Goal: Task Accomplishment & Management: Use online tool/utility

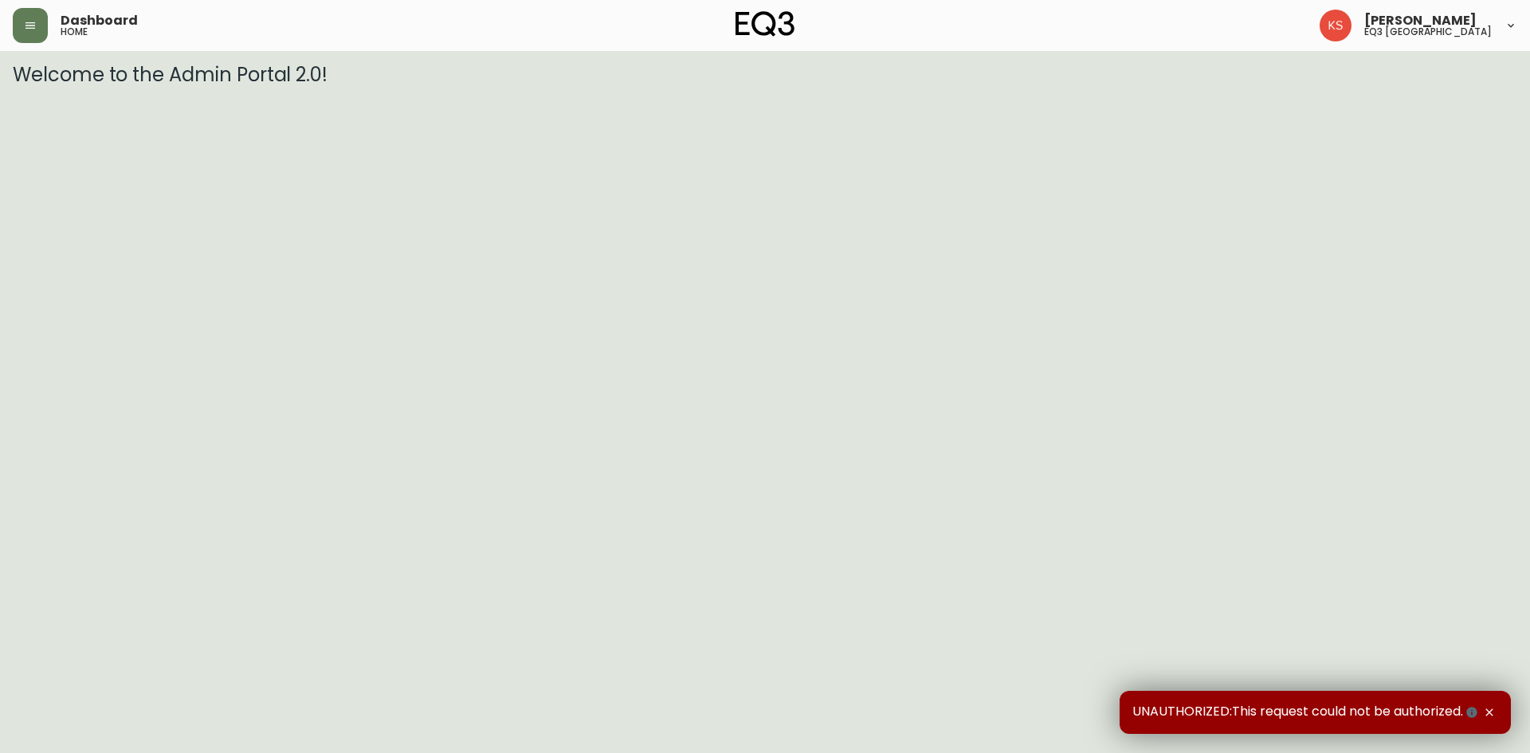
click at [49, 22] on div "Dashboard home" at bounding box center [263, 25] width 501 height 35
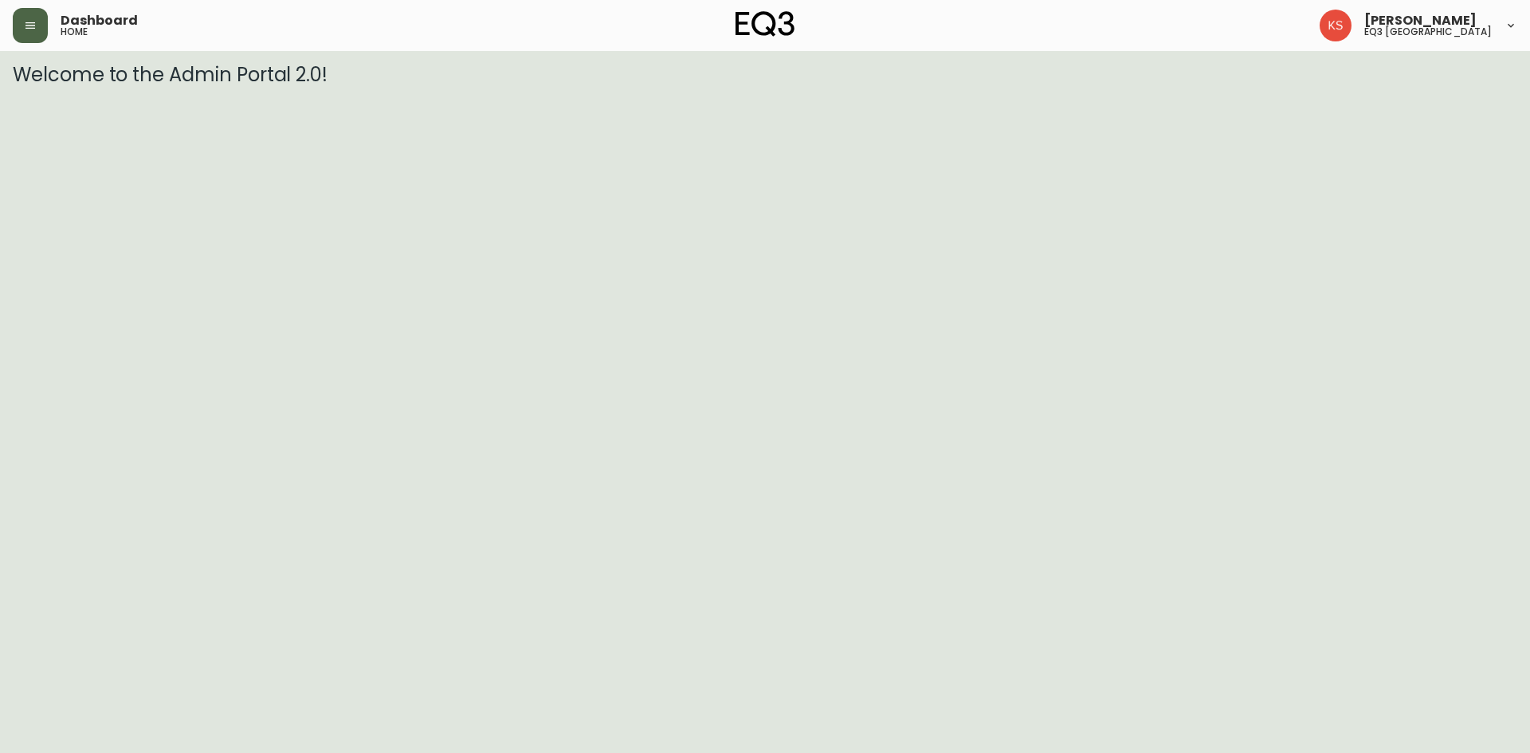
click at [41, 25] on button "button" at bounding box center [30, 25] width 35 height 35
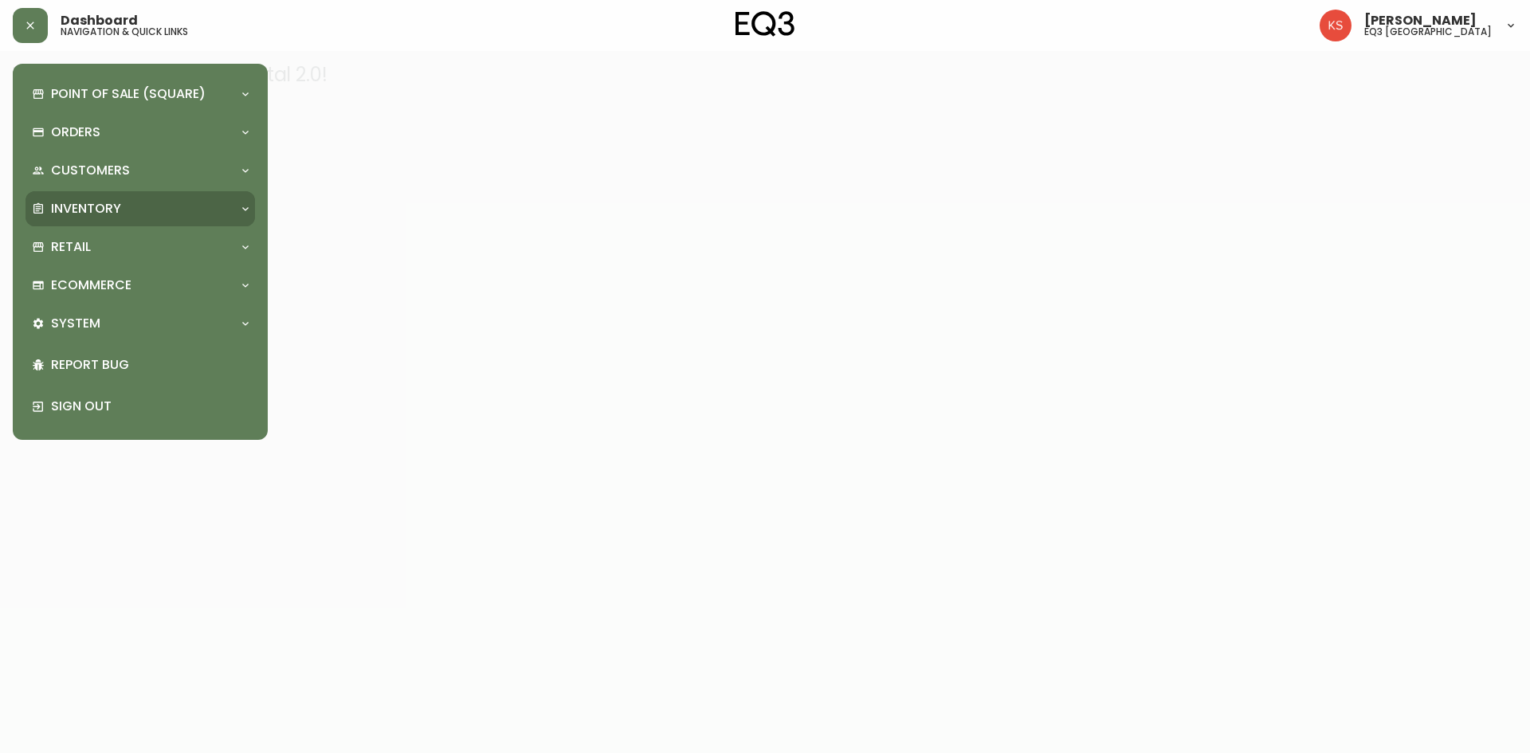
click at [105, 206] on p "Inventory" at bounding box center [86, 209] width 70 height 18
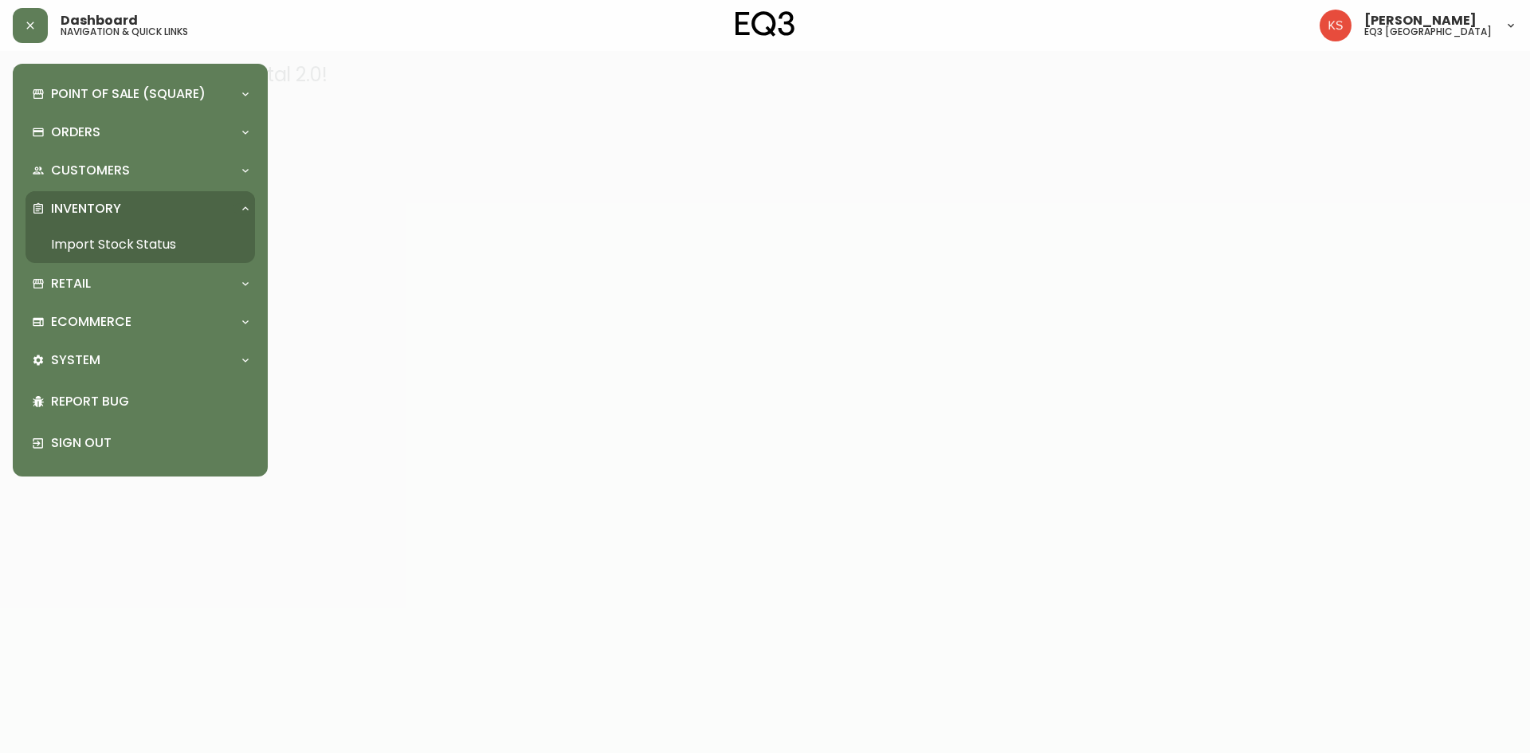
click at [104, 243] on link "Import Stock Status" at bounding box center [141, 244] width 230 height 37
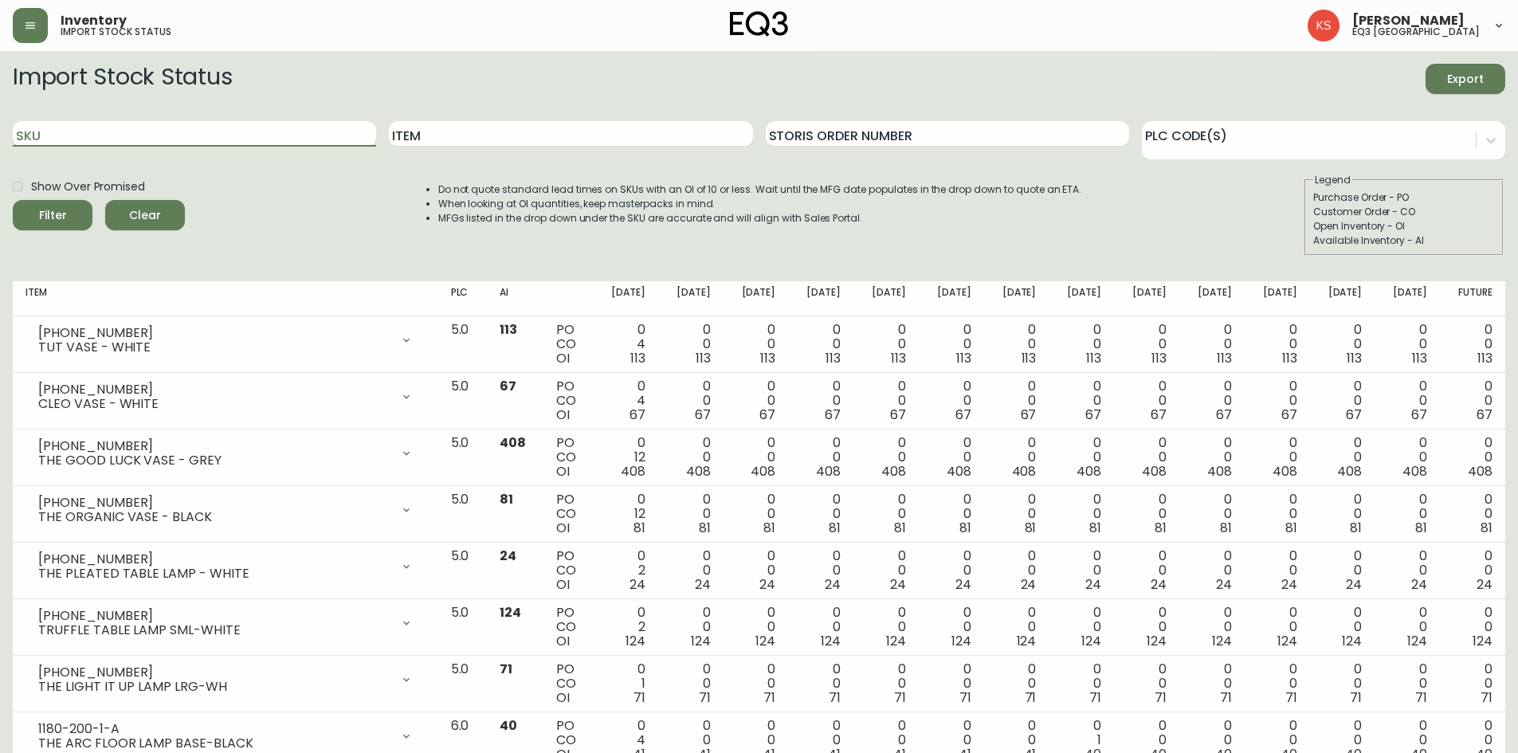
drag, startPoint x: 82, startPoint y: 135, endPoint x: 363, endPoint y: 10, distance: 307.9
click at [87, 132] on input "SKU" at bounding box center [194, 134] width 363 height 26
paste input "3020-132-13-B"
click at [13, 200] on button "Filter" at bounding box center [53, 215] width 80 height 30
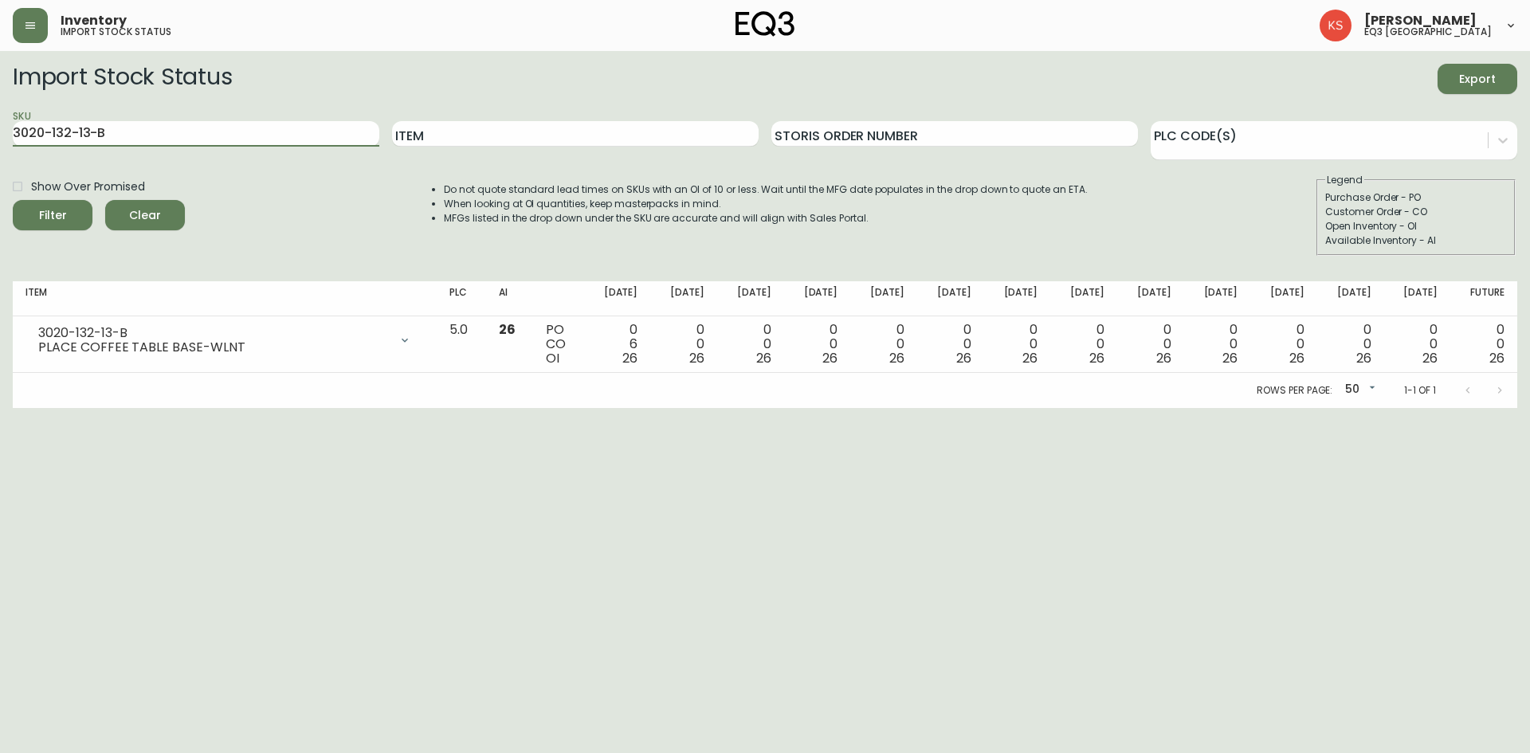
drag, startPoint x: 163, startPoint y: 132, endPoint x: 0, endPoint y: 124, distance: 163.5
click at [0, 124] on main "Import Stock Status Export SKU 3020-132-13-B Item Storis Order Number PLC Code(…" at bounding box center [765, 229] width 1530 height 357
paste input "3-0-A"
click at [13, 200] on button "Filter" at bounding box center [53, 215] width 80 height 30
click at [224, 128] on input "3020-133-0-A" at bounding box center [196, 134] width 367 height 26
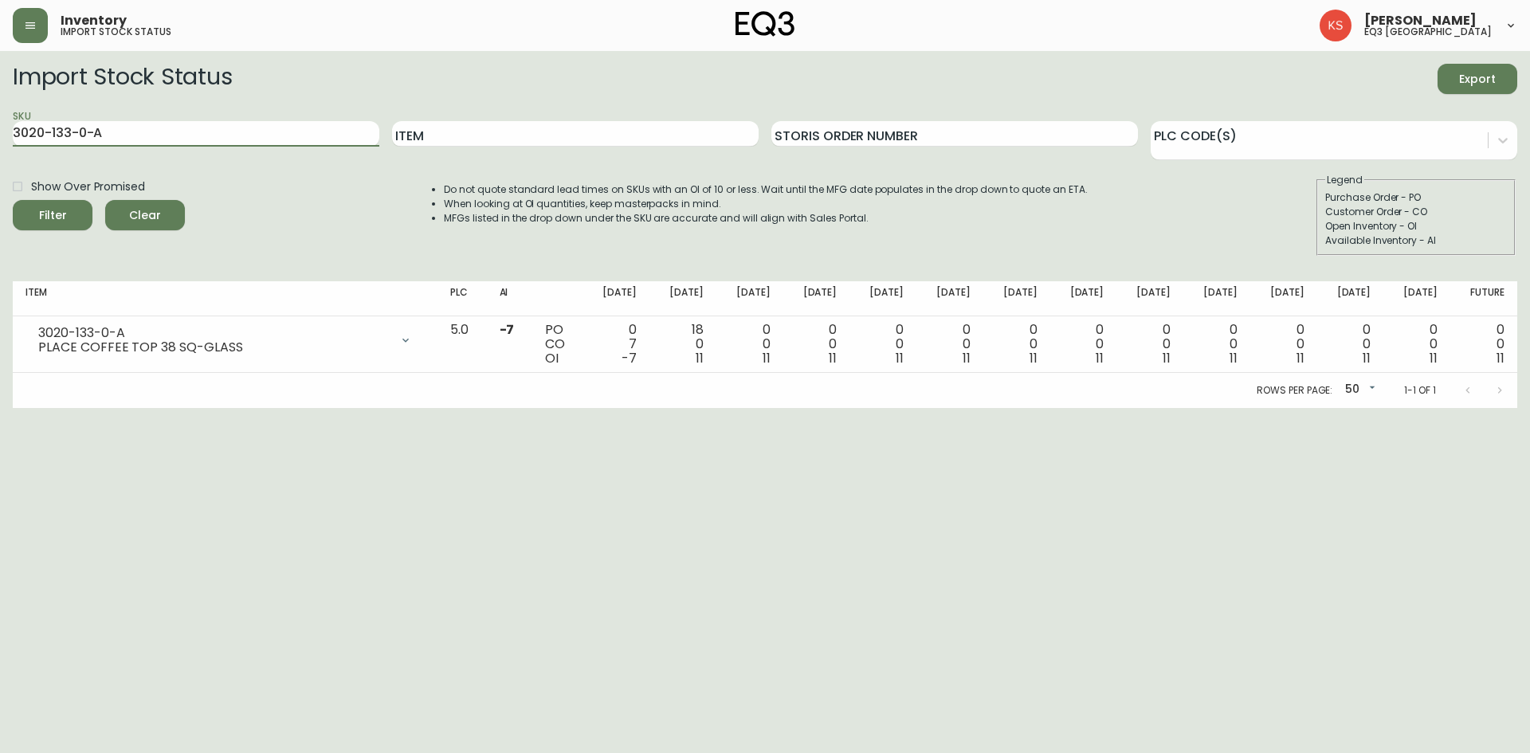
drag, startPoint x: 0, startPoint y: 151, endPoint x: 0, endPoint y: 139, distance: 11.2
click at [0, 139] on main "Import Stock Status Export SKU 3020-133-0-A Item Storis Order Number PLC Code(s…" at bounding box center [765, 229] width 1530 height 357
paste input "2-13-B"
click at [13, 200] on button "Filter" at bounding box center [53, 215] width 80 height 30
drag, startPoint x: 114, startPoint y: 138, endPoint x: 0, endPoint y: 116, distance: 116.0
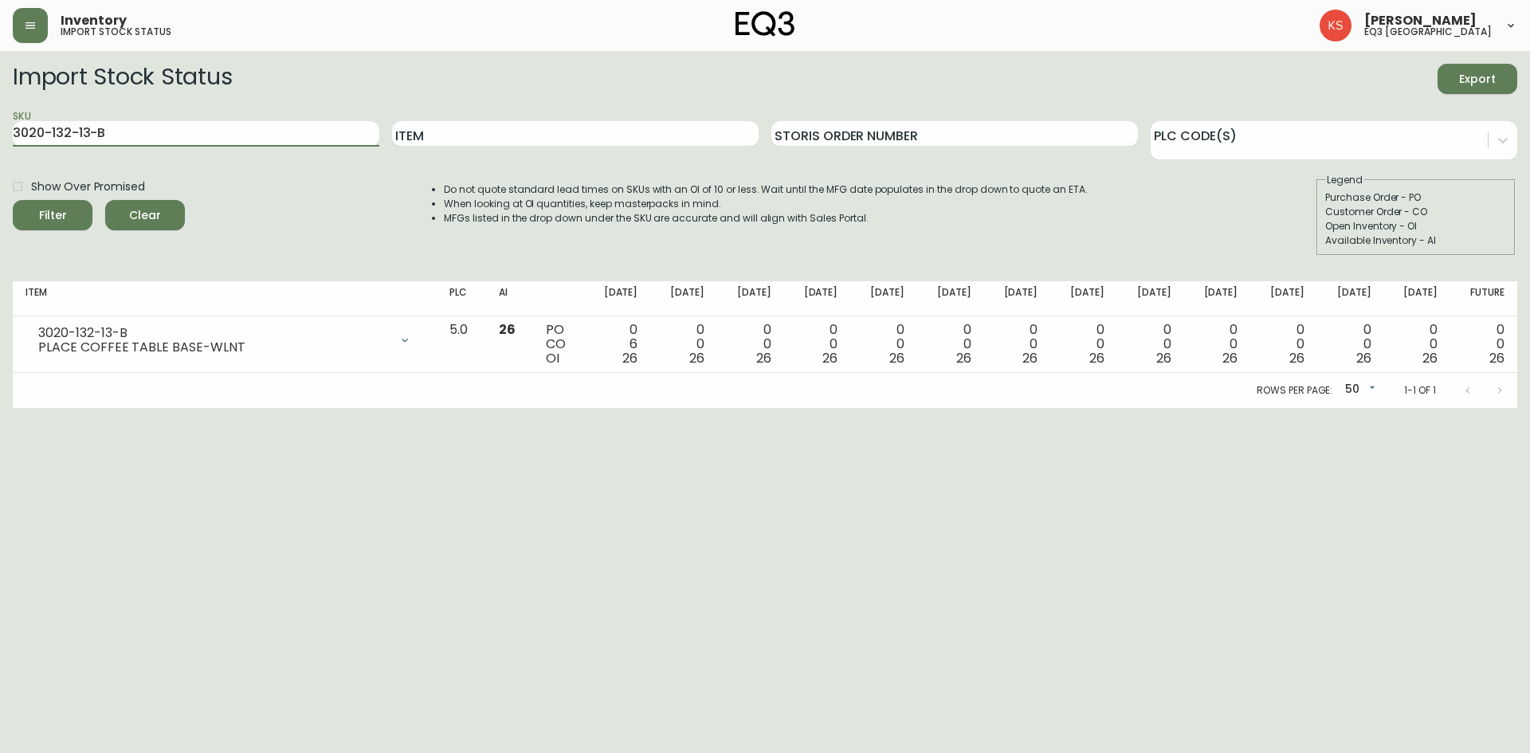
click at [0, 116] on main "Import Stock Status Export SKU 3020-132-13-B Item Storis Order Number PLC Code(…" at bounding box center [765, 229] width 1530 height 357
paste input "6-0-A"
type input "3020-136-0-A"
click at [13, 200] on button "Filter" at bounding box center [53, 215] width 80 height 30
drag, startPoint x: 154, startPoint y: 115, endPoint x: 0, endPoint y: 159, distance: 160.0
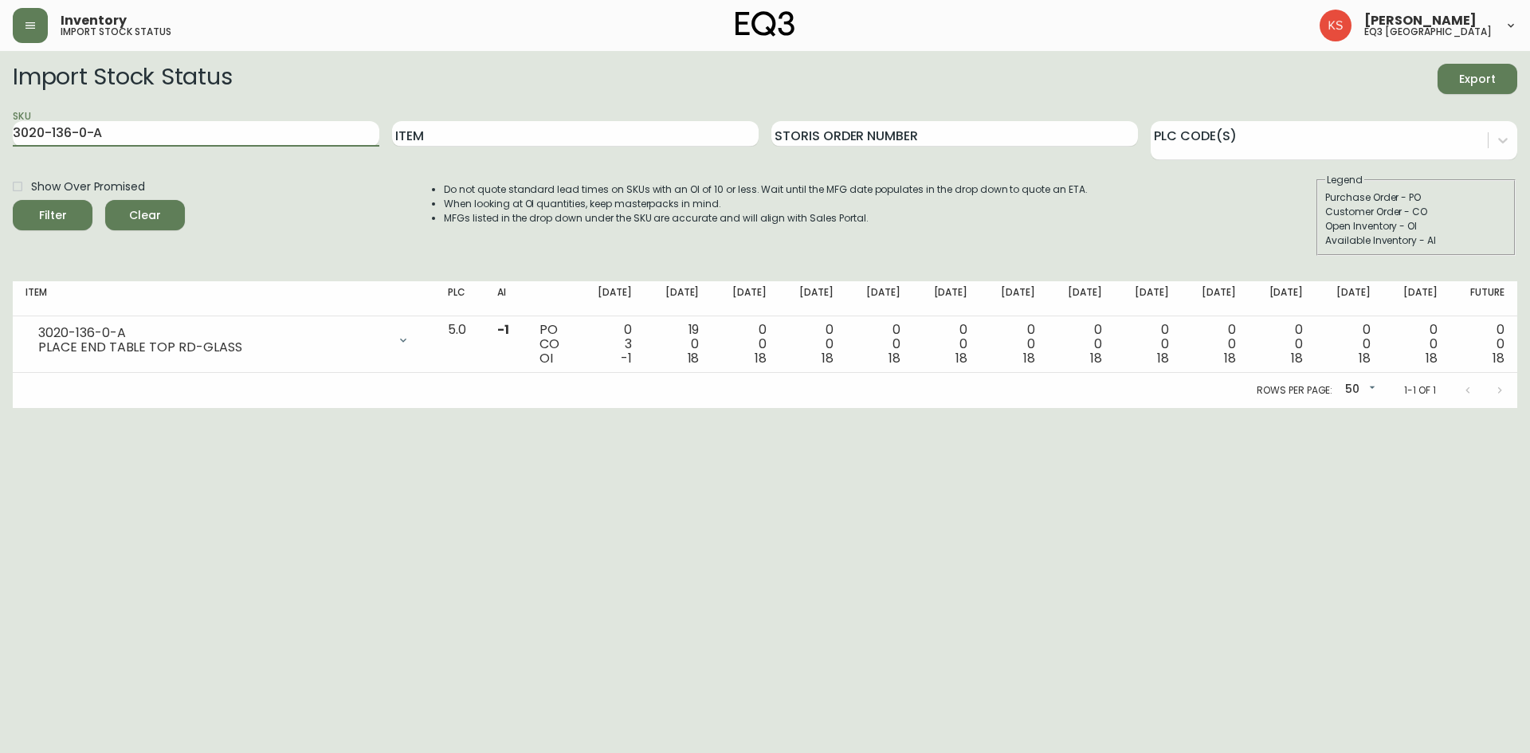
click at [0, 159] on main "Import Stock Status Export SKU 3020-136-0-A Item Storis Order Number PLC Code(s…" at bounding box center [765, 229] width 1530 height 357
drag, startPoint x: 116, startPoint y: 134, endPoint x: 0, endPoint y: 114, distance: 118.1
click at [0, 114] on main "Import Stock Status Export SKU 3020-136-0-A Item Storis Order Number PLC Code(s…" at bounding box center [765, 229] width 1530 height 357
type input "MESA"
click at [13, 200] on button "Filter" at bounding box center [53, 215] width 80 height 30
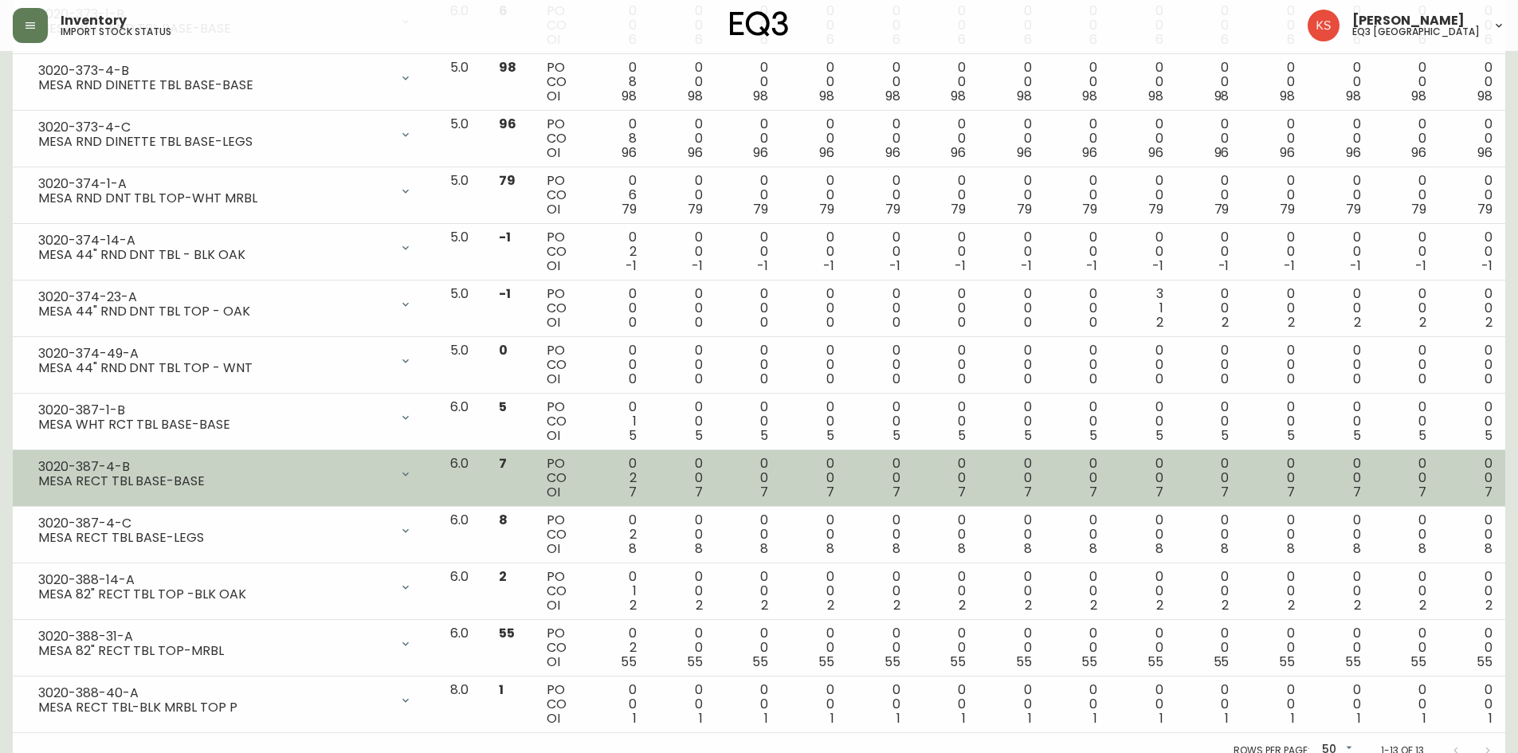
scroll to position [334, 0]
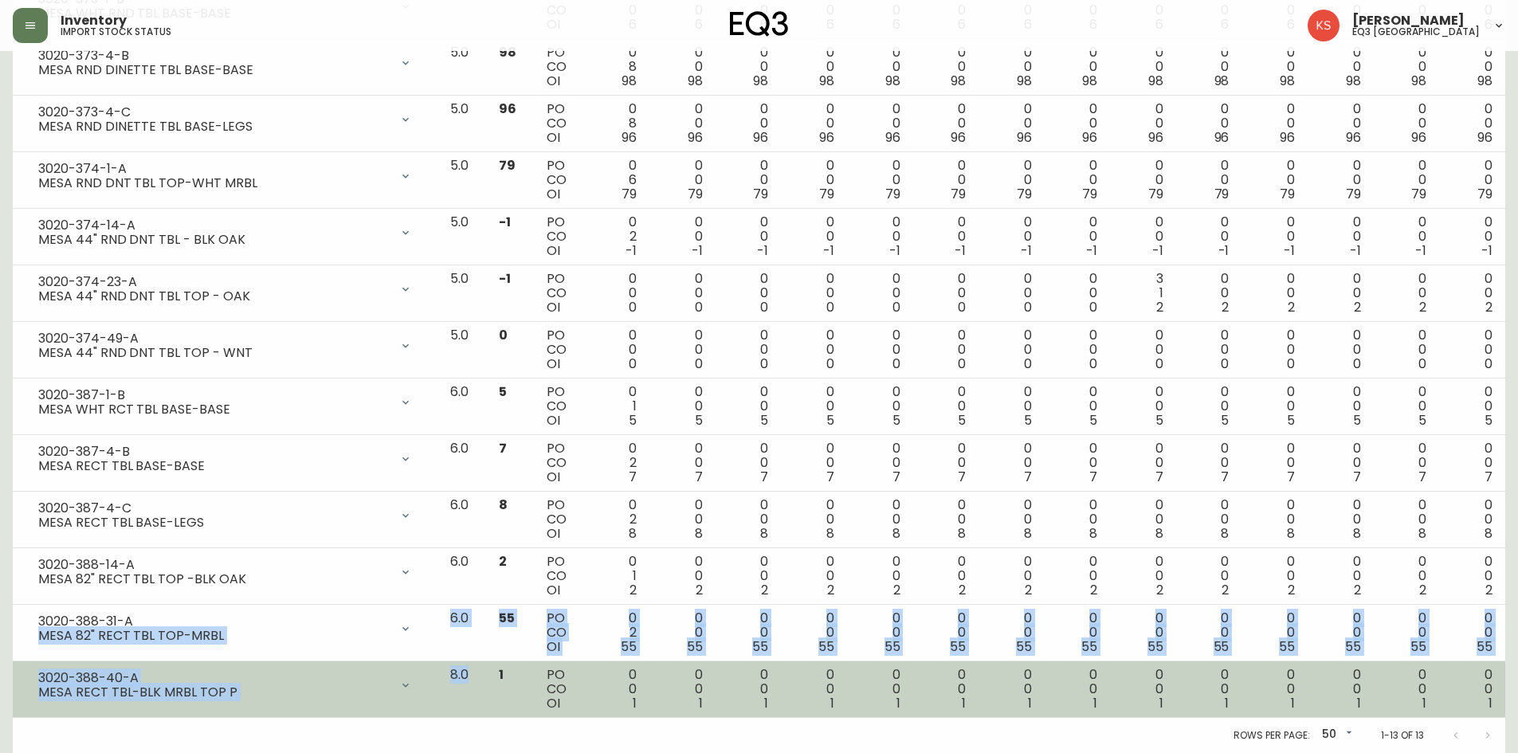
drag, startPoint x: 43, startPoint y: 640, endPoint x: 511, endPoint y: 669, distance: 468.7
click at [511, 669] on tbody "3020-373-1-B MESA WHT RND TBL BASE-BASE Opening Balance 6 ( [DATE] ) Available …" at bounding box center [759, 350] width 1493 height 736
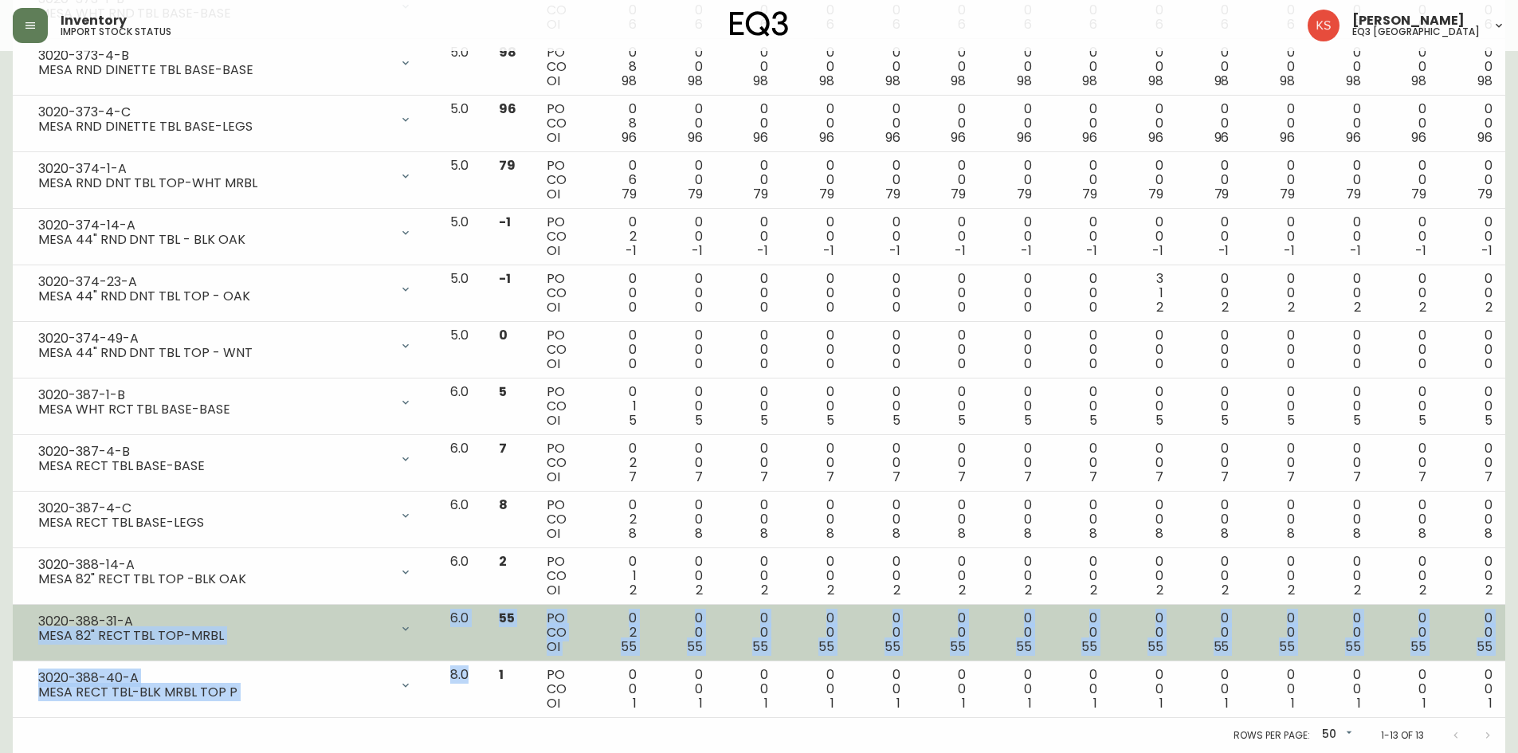
click at [334, 643] on div "3020-388-31-A MESA 82" RECT TBL TOP-MRBL" at bounding box center [225, 628] width 399 height 35
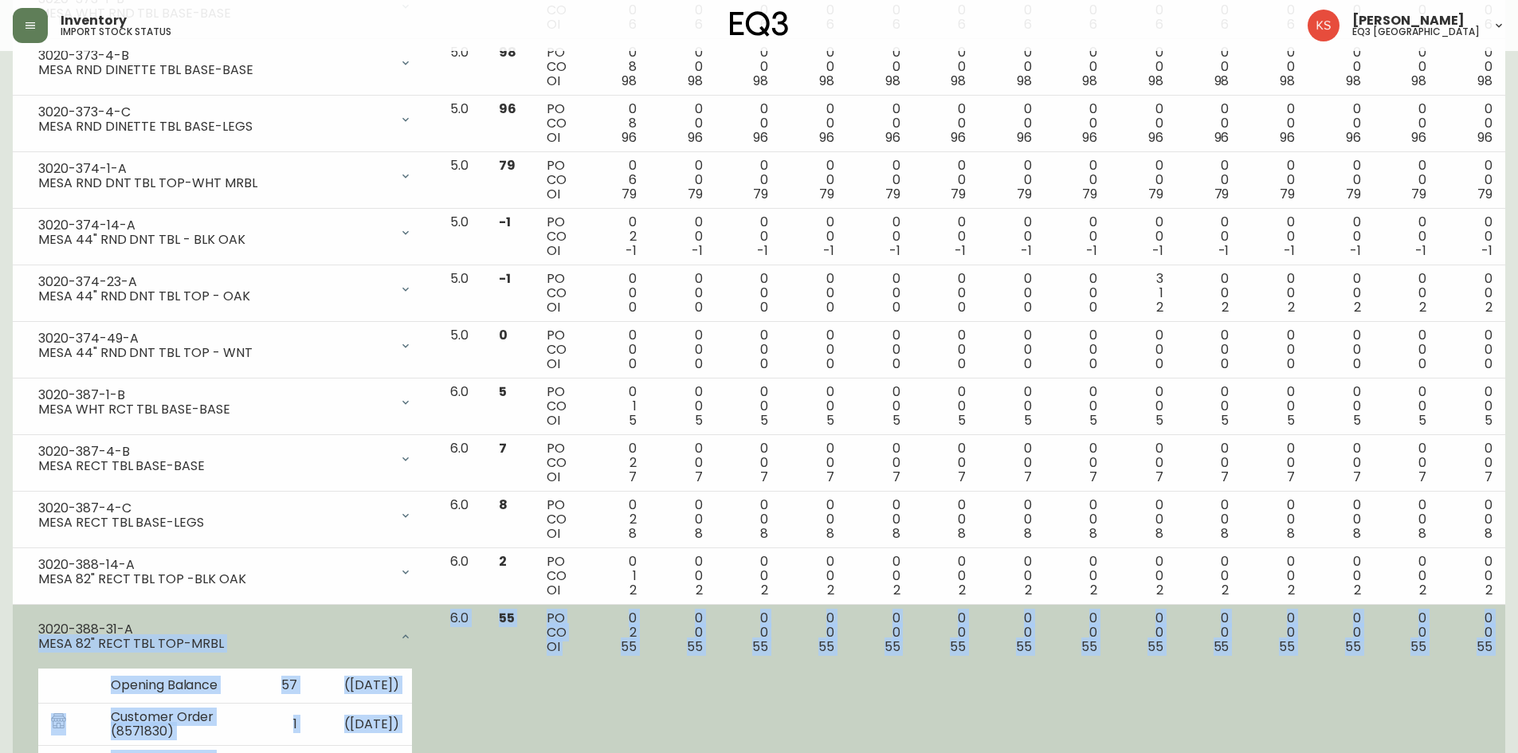
click at [323, 648] on div "MESA 82" RECT TBL TOP-MRBL" at bounding box center [213, 644] width 351 height 14
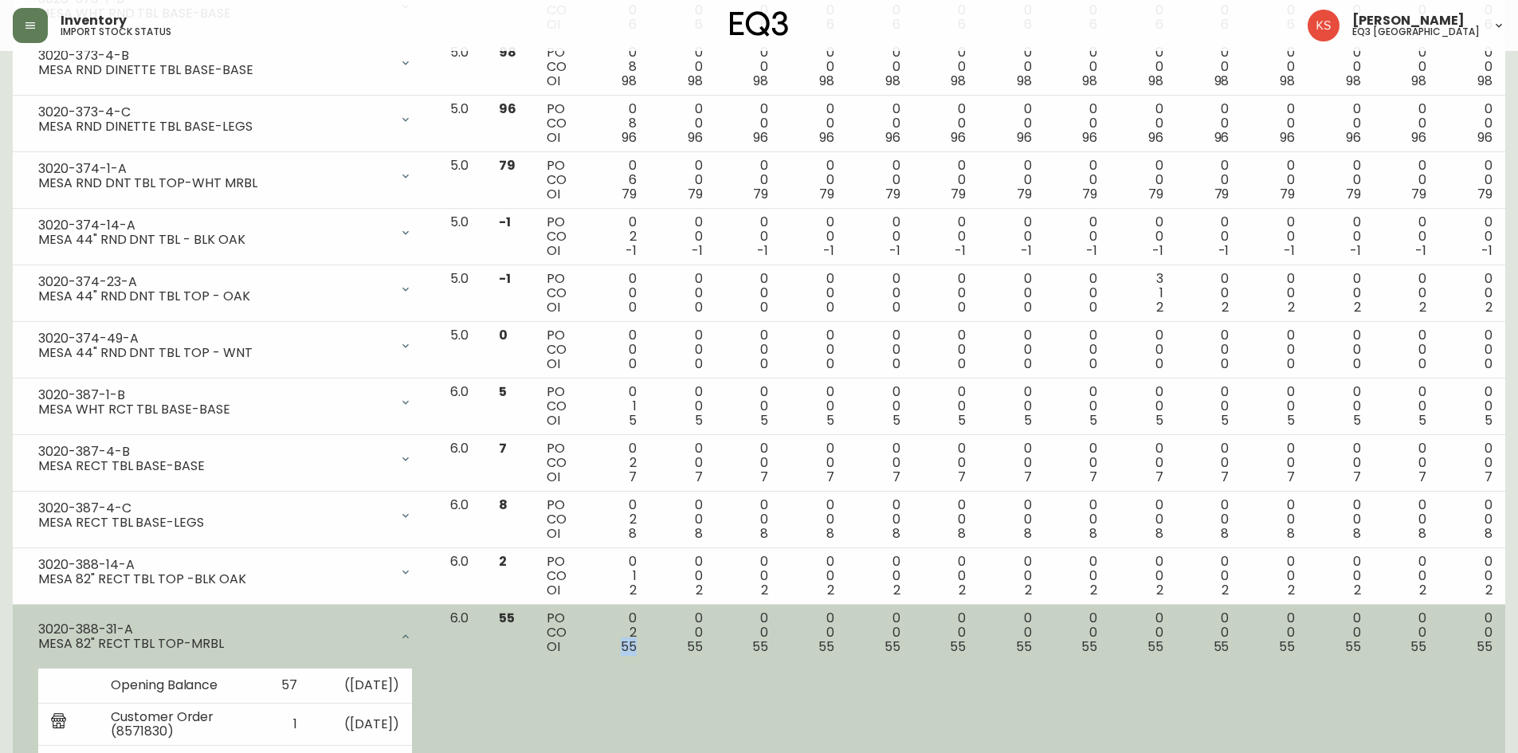
drag, startPoint x: 662, startPoint y: 648, endPoint x: 645, endPoint y: 654, distance: 17.6
click at [638, 654] on div "0 2 55" at bounding box center [617, 632] width 41 height 43
click at [716, 657] on td "0 0 55" at bounding box center [683, 724] width 66 height 239
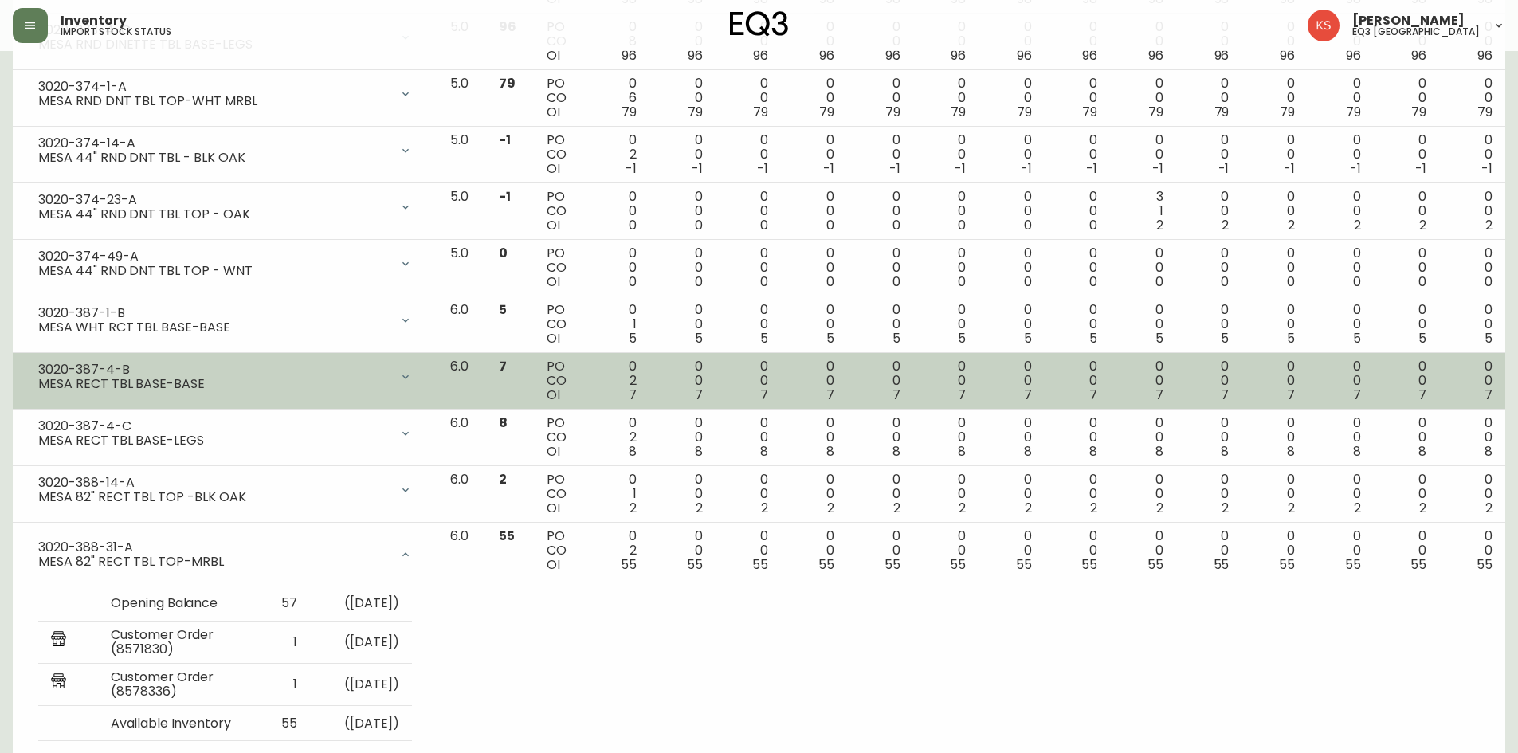
scroll to position [516, 0]
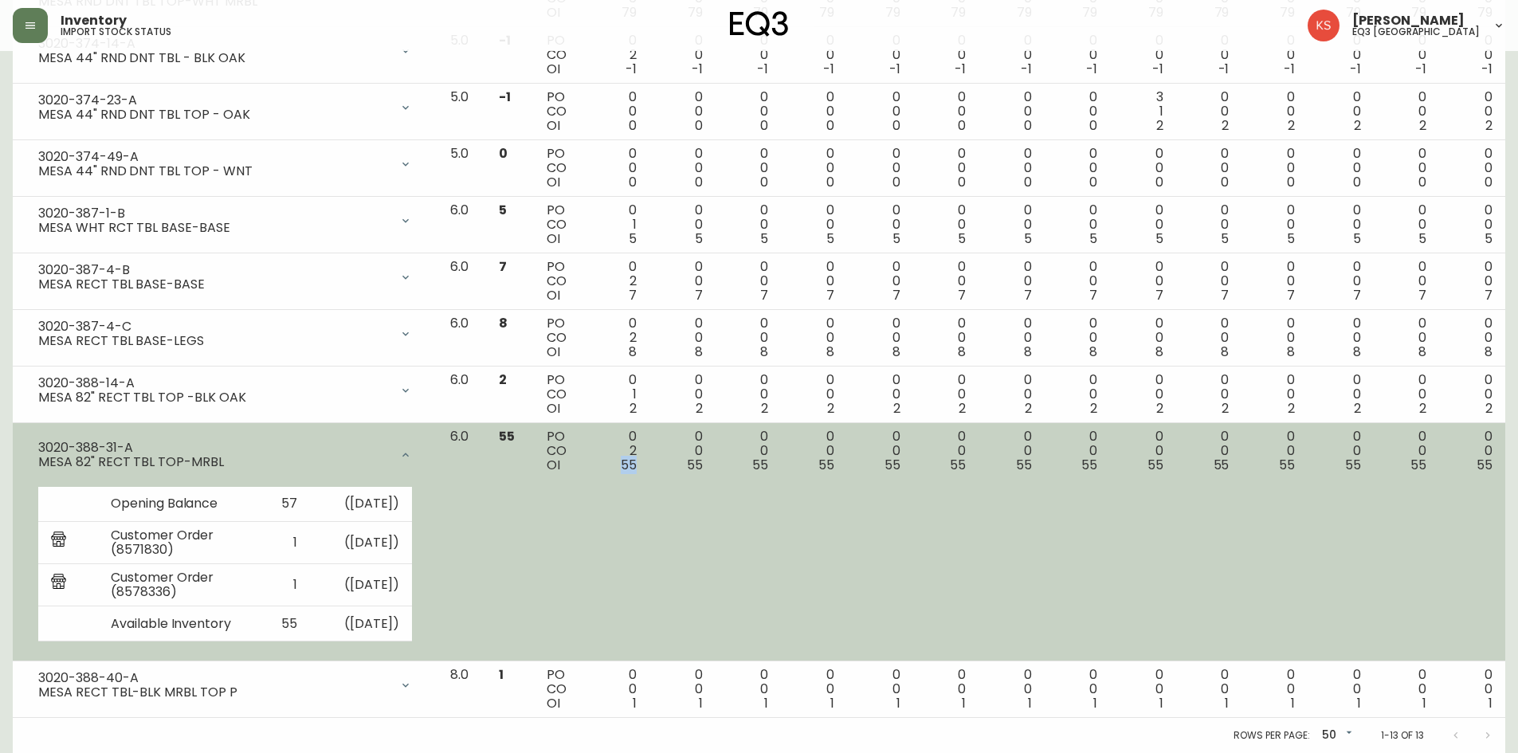
drag, startPoint x: 676, startPoint y: 463, endPoint x: 616, endPoint y: 467, distance: 59.9
click at [616, 467] on td "0 2 55" at bounding box center [617, 542] width 66 height 239
click at [637, 465] on span "55" at bounding box center [629, 465] width 16 height 18
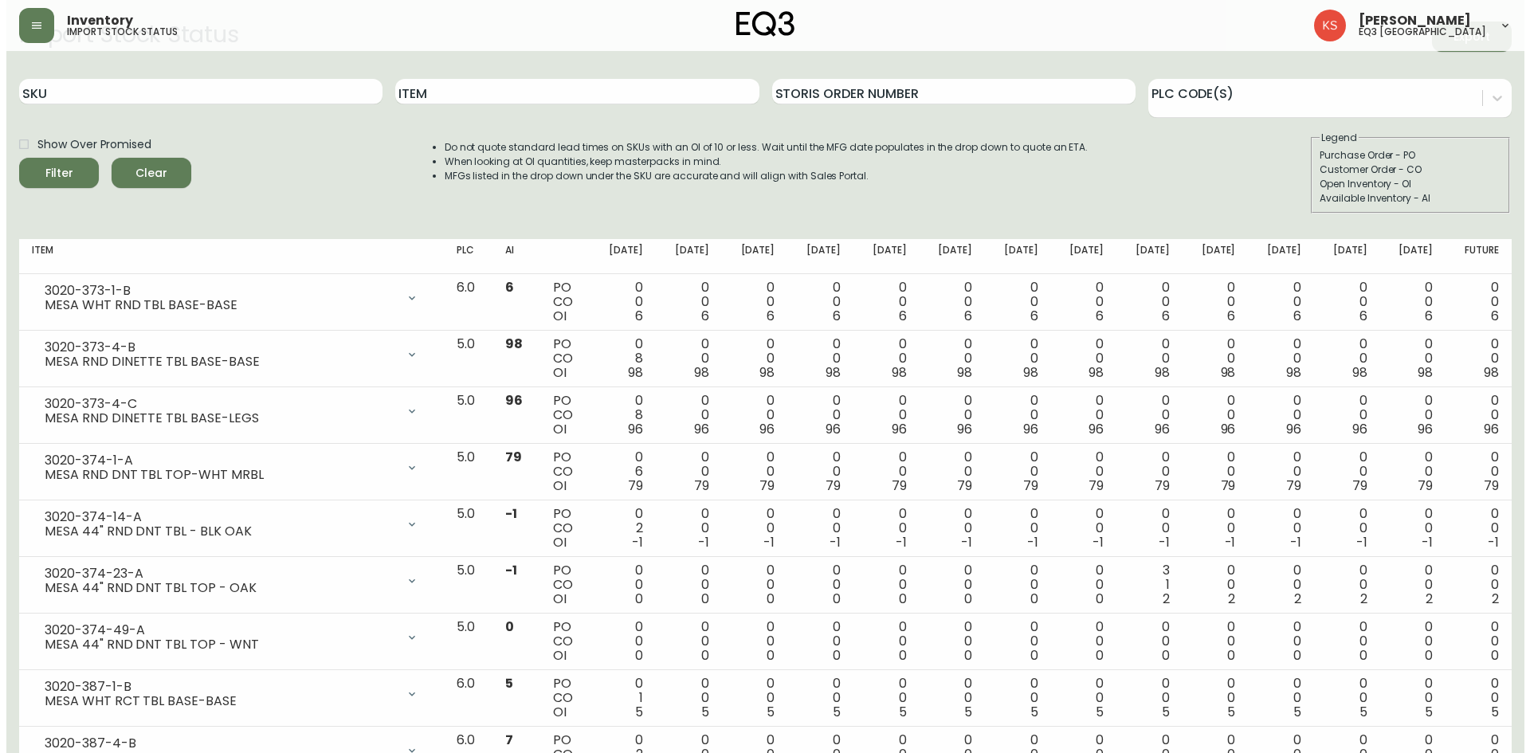
scroll to position [0, 0]
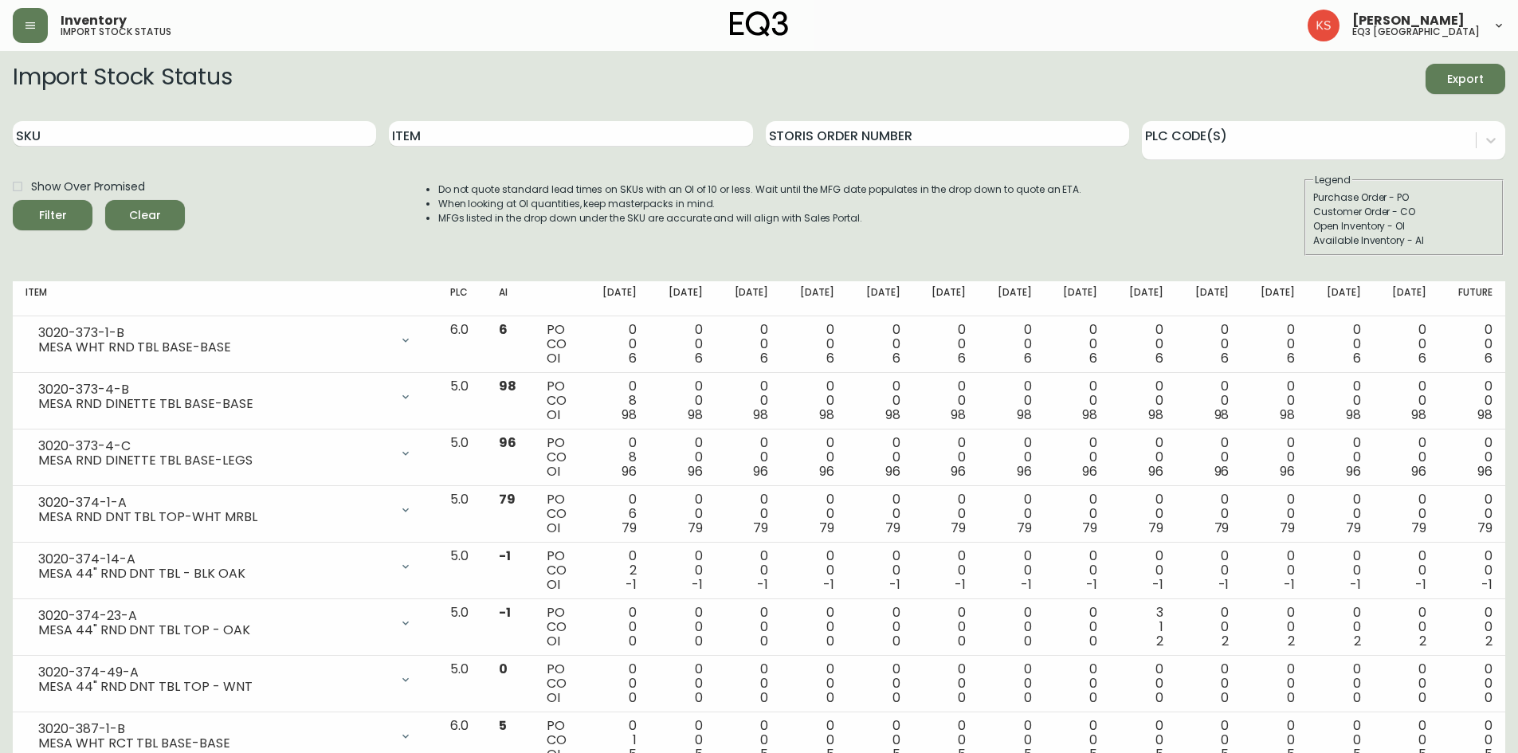
click at [443, 120] on div "Item" at bounding box center [570, 134] width 363 height 52
type input "HORIZON"
click at [13, 200] on button "Filter" at bounding box center [53, 215] width 80 height 30
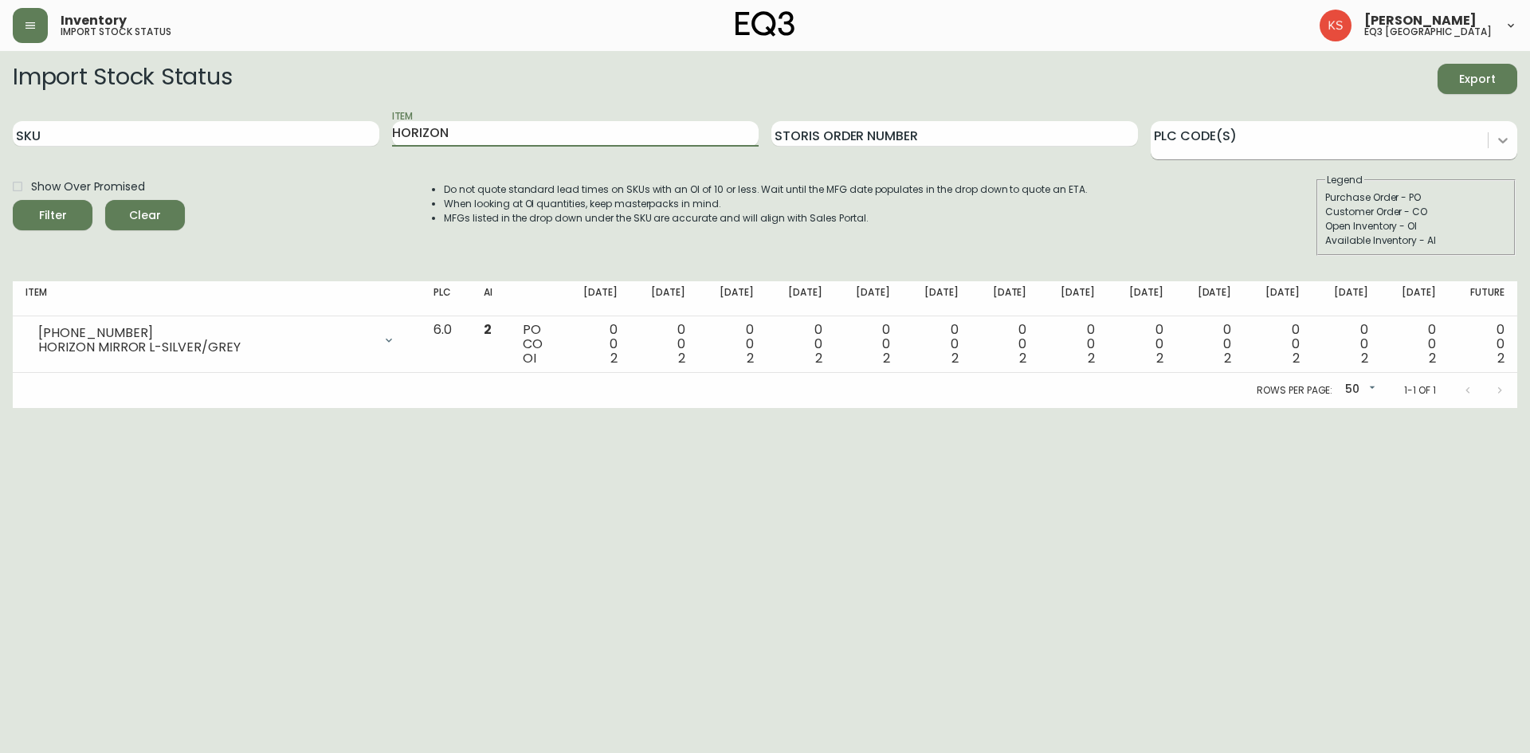
click at [1496, 139] on icon at bounding box center [1503, 140] width 16 height 16
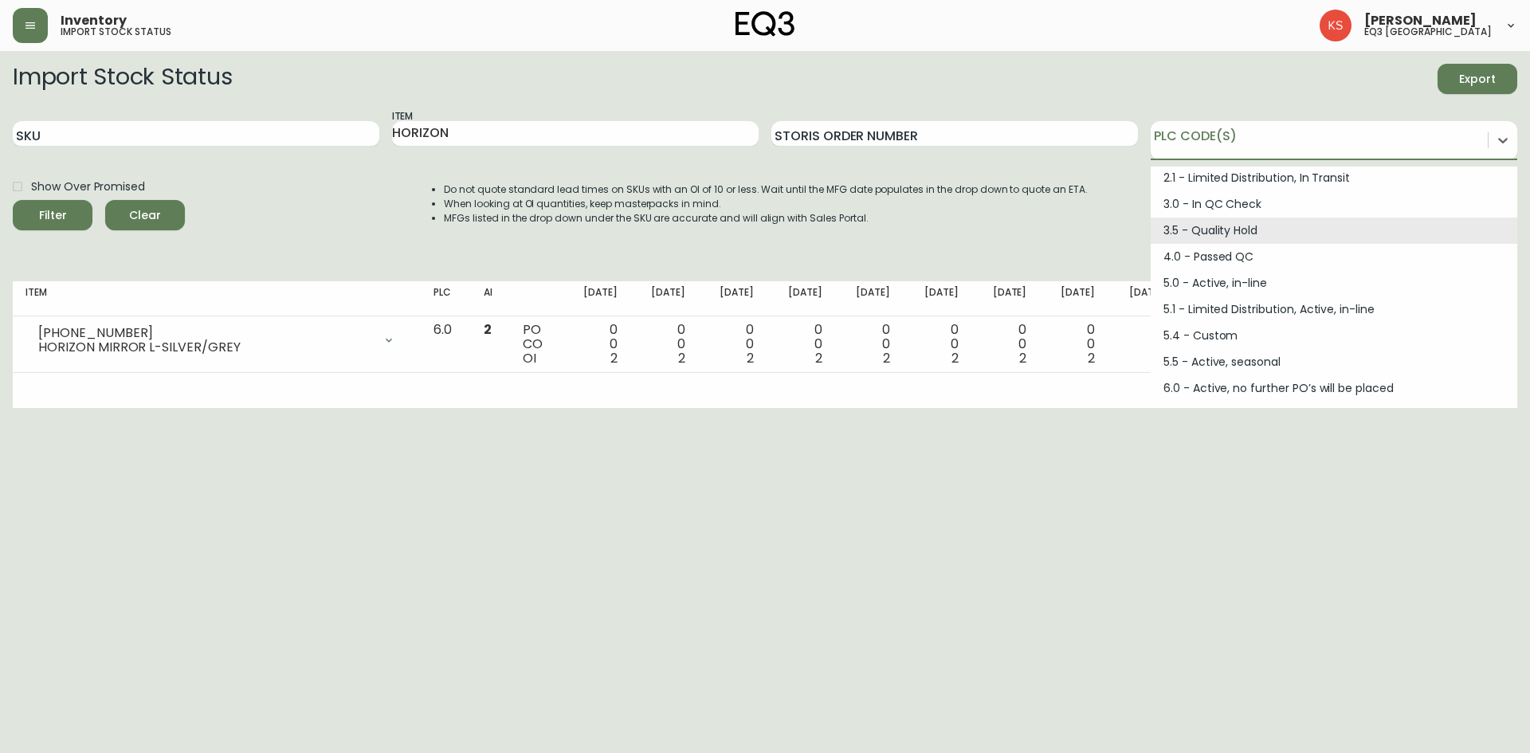
scroll to position [159, 0]
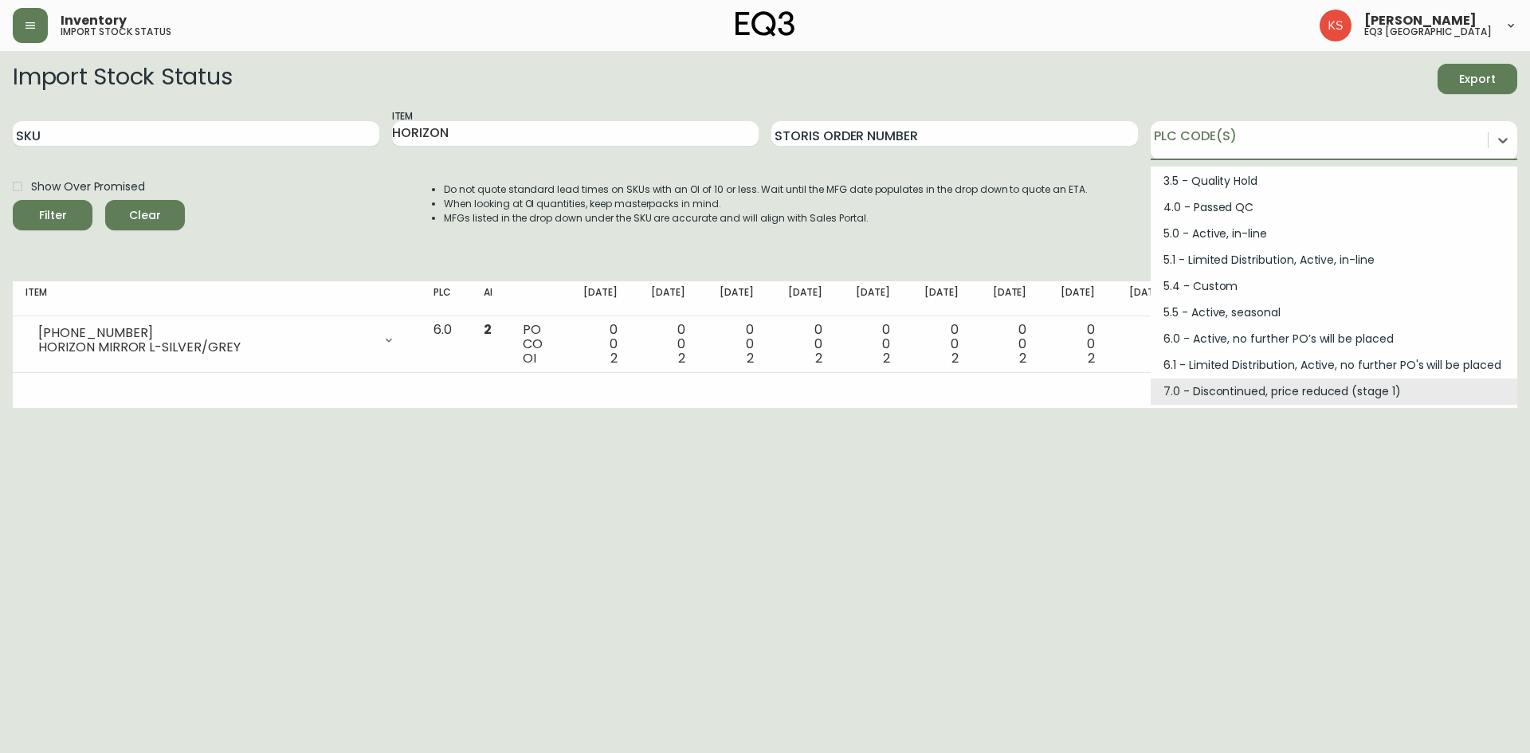
click at [579, 408] on html "Inventory import stock status [PERSON_NAME] eq3 [GEOGRAPHIC_DATA] Import Stock …" at bounding box center [765, 204] width 1530 height 408
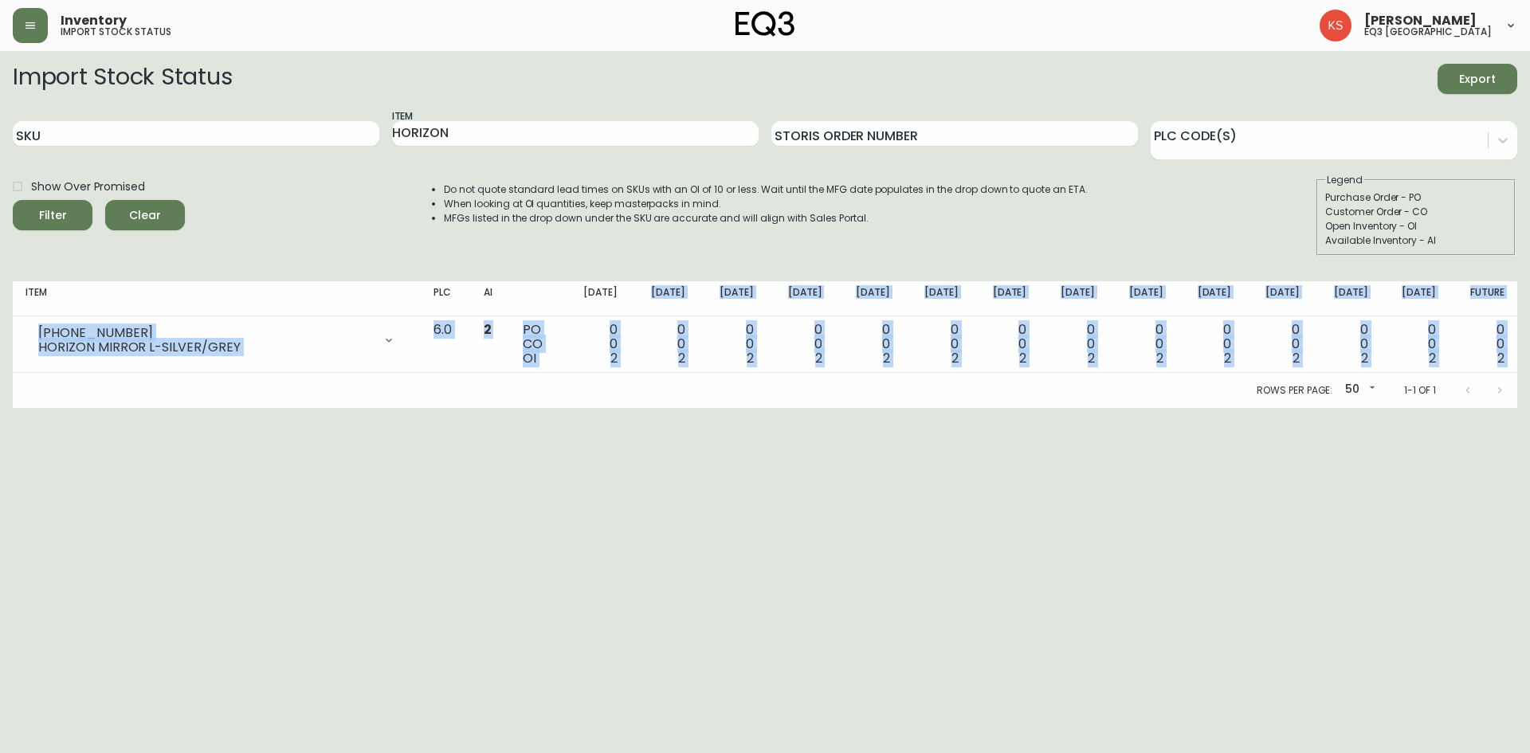
drag, startPoint x: 673, startPoint y: 288, endPoint x: 819, endPoint y: 530, distance: 283.2
click at [819, 408] on html "Inventory import stock status [PERSON_NAME] eq3 [GEOGRAPHIC_DATA] Import Stock …" at bounding box center [765, 204] width 1530 height 408
click at [732, 408] on html "Inventory import stock status [PERSON_NAME] eq3 [GEOGRAPHIC_DATA] Import Stock …" at bounding box center [765, 204] width 1530 height 408
